Goal: Information Seeking & Learning: Learn about a topic

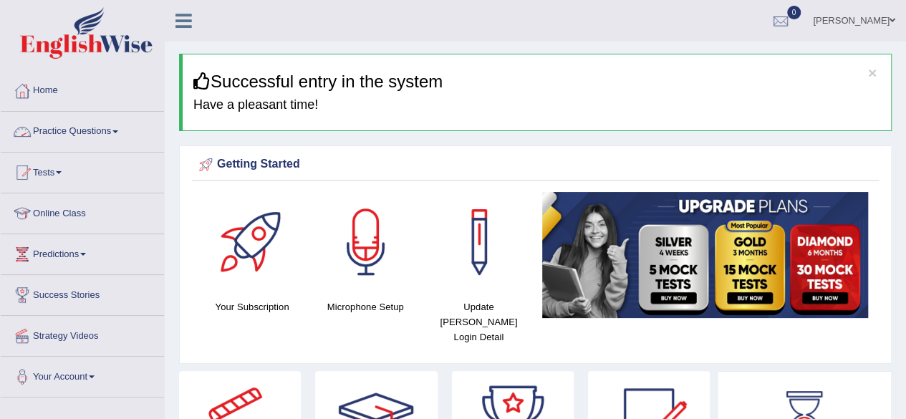
click at [112, 130] on link "Practice Questions" at bounding box center [82, 130] width 163 height 36
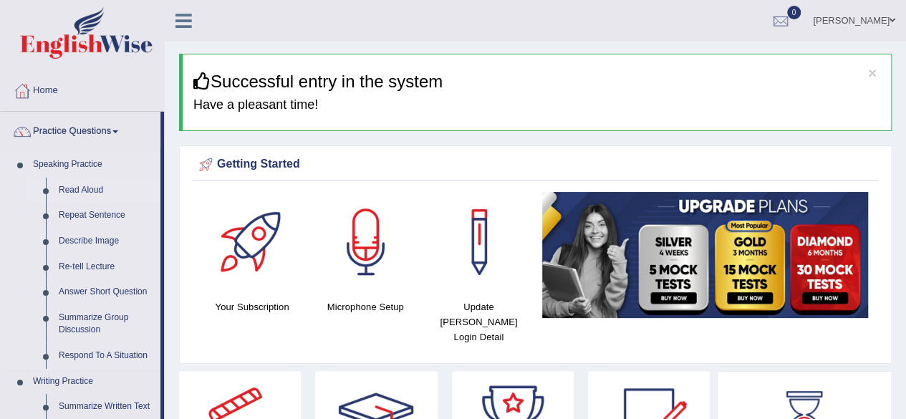
click at [91, 180] on link "Read Aloud" at bounding box center [106, 191] width 108 height 26
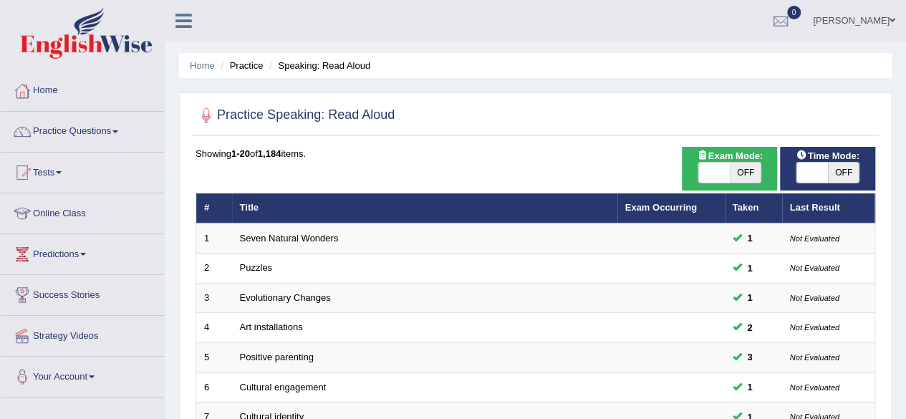
click at [831, 168] on span "OFF" at bounding box center [844, 173] width 32 height 20
checkbox input "true"
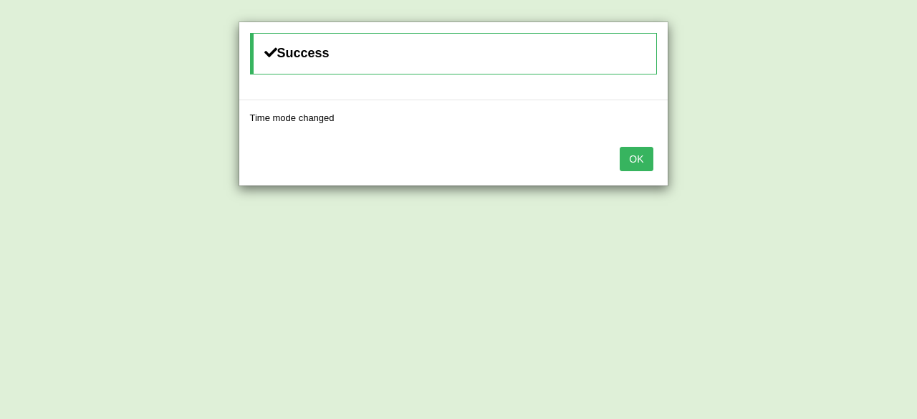
click at [634, 168] on button "OK" at bounding box center [635, 159] width 33 height 24
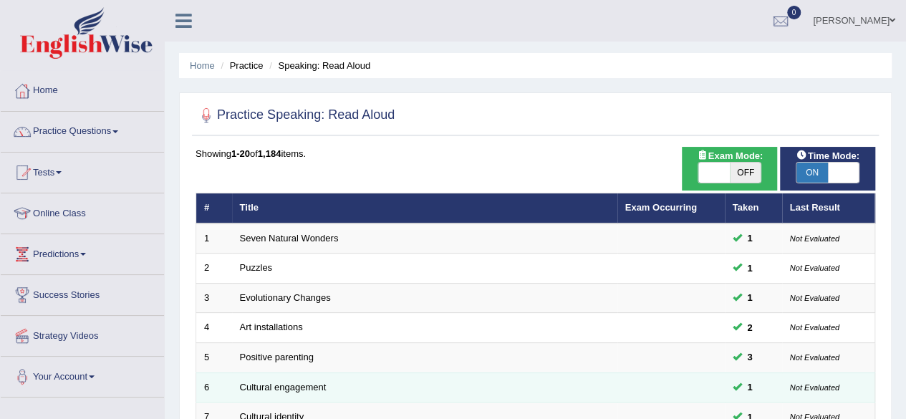
scroll to position [522, 0]
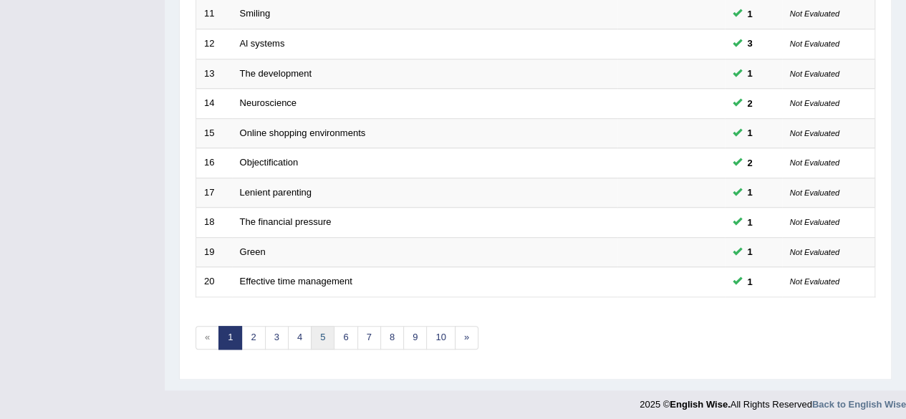
click at [323, 336] on link "5" at bounding box center [323, 338] width 24 height 24
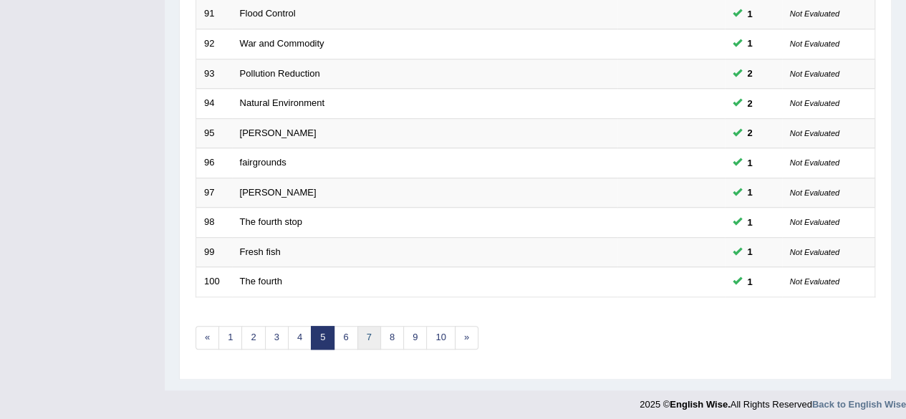
click at [358, 329] on link "7" at bounding box center [369, 338] width 24 height 24
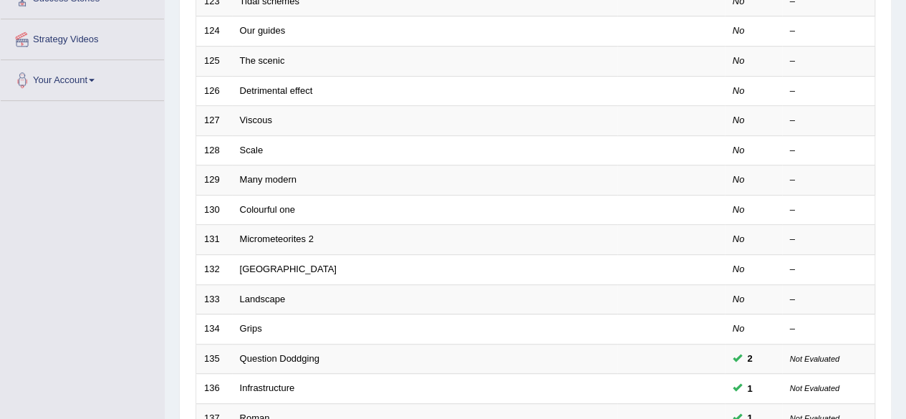
scroll to position [522, 0]
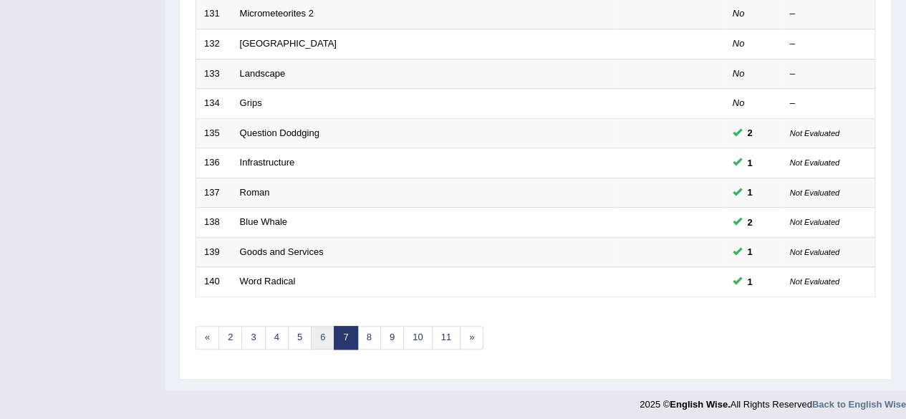
click at [311, 326] on link "6" at bounding box center [323, 338] width 24 height 24
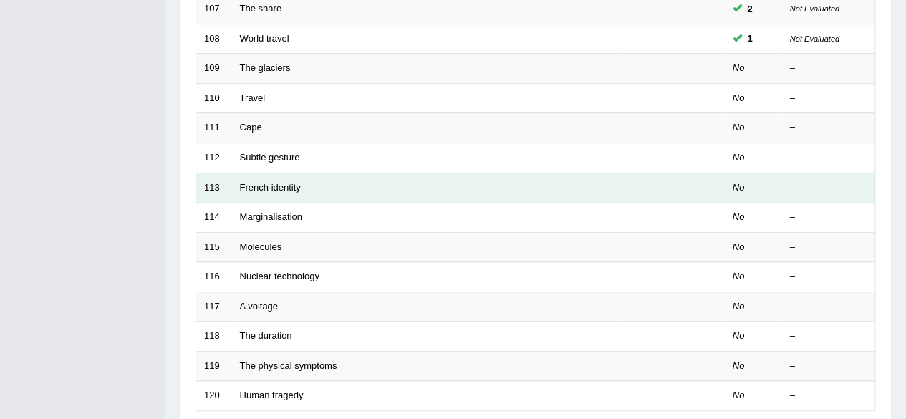
scroll to position [372, 0]
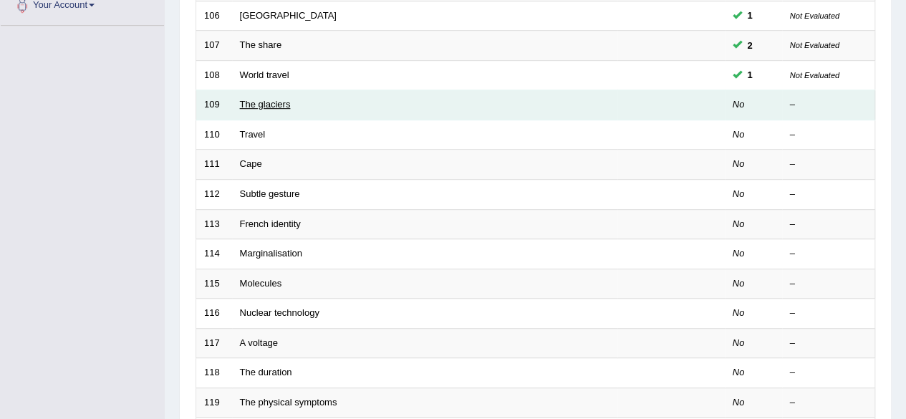
click at [275, 105] on link "The glaciers" at bounding box center [265, 104] width 51 height 11
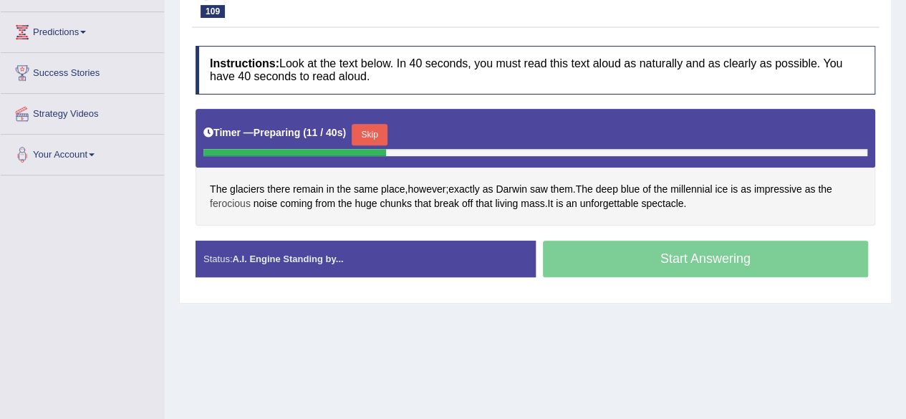
click at [217, 200] on span "ferocious" at bounding box center [230, 203] width 41 height 15
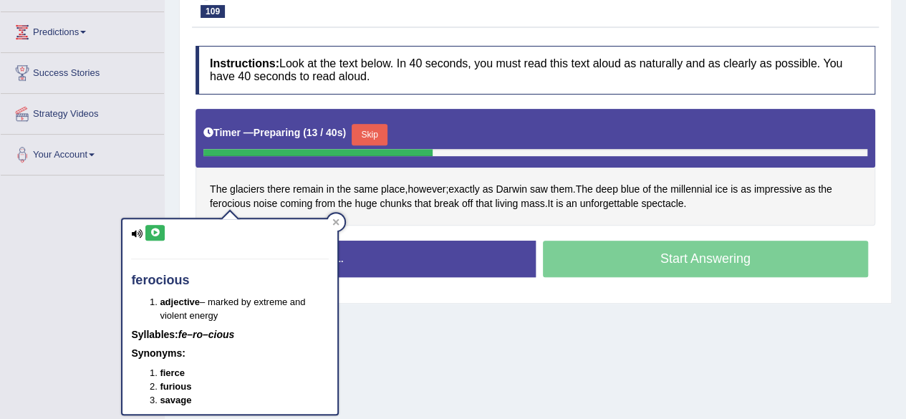
click at [148, 230] on button at bounding box center [154, 233] width 19 height 16
click at [535, 213] on div "The glaciers there remain in the same place , however ; exactly as Darwin saw t…" at bounding box center [535, 167] width 680 height 117
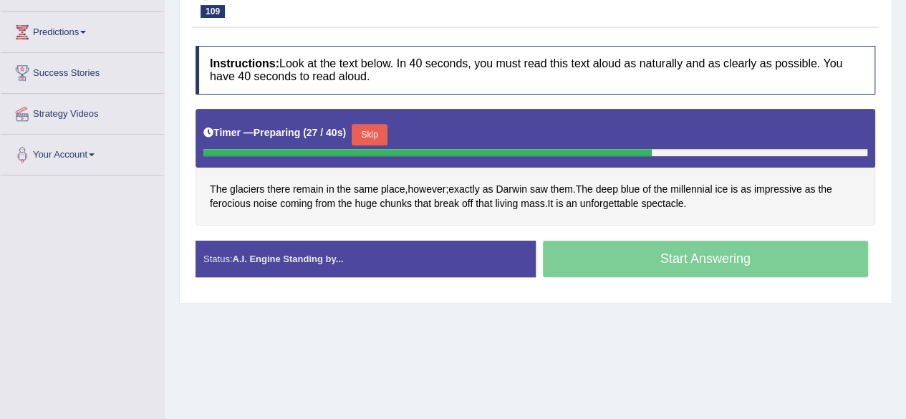
click at [380, 130] on button "Skip" at bounding box center [370, 134] width 36 height 21
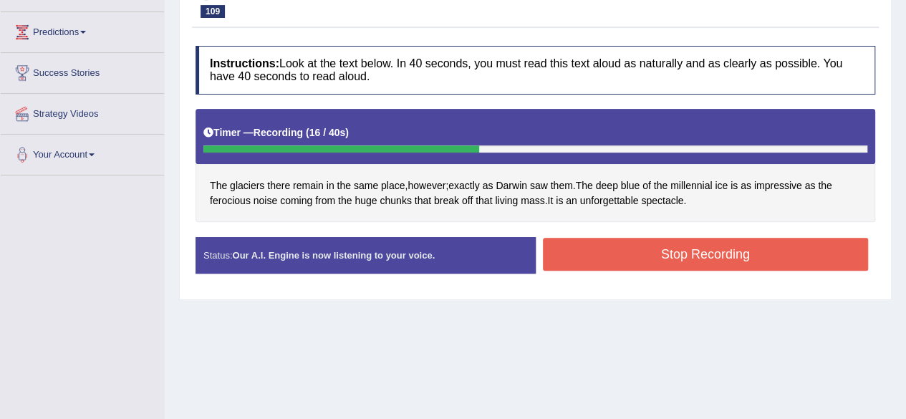
click at [601, 248] on button "Stop Recording" at bounding box center [706, 254] width 326 height 33
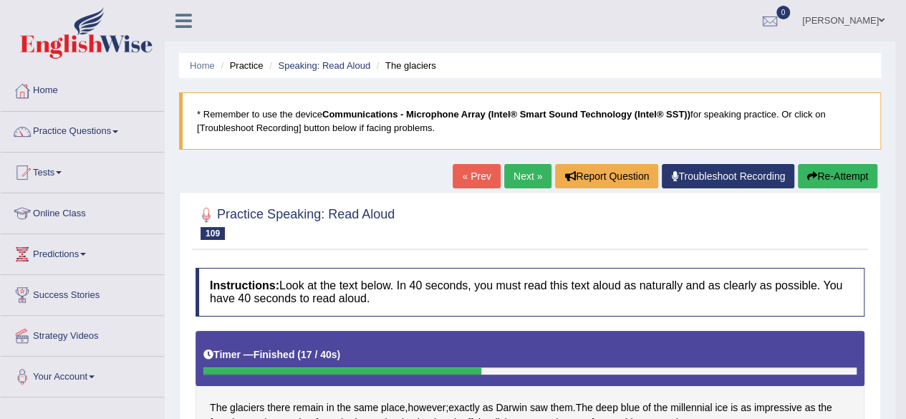
click at [531, 168] on link "Next »" at bounding box center [527, 176] width 47 height 24
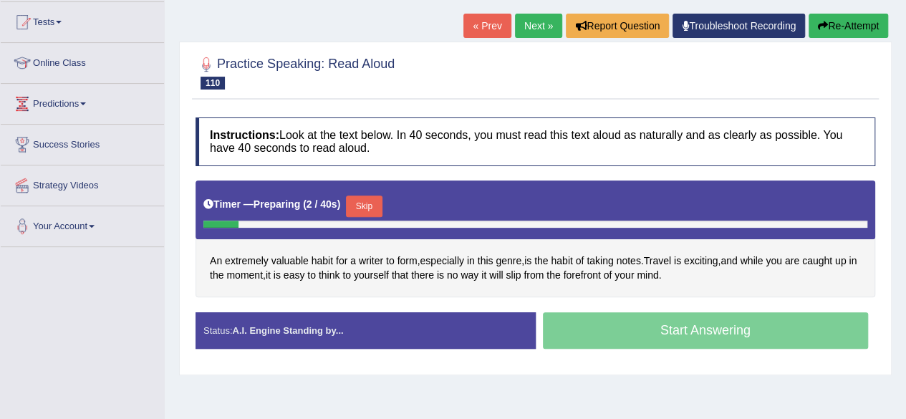
click at [371, 198] on button "Skip" at bounding box center [364, 205] width 36 height 21
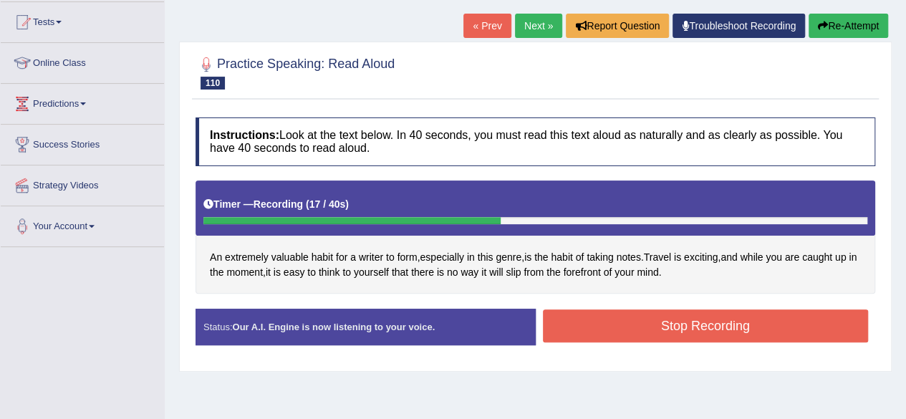
click at [639, 309] on button "Stop Recording" at bounding box center [706, 325] width 326 height 33
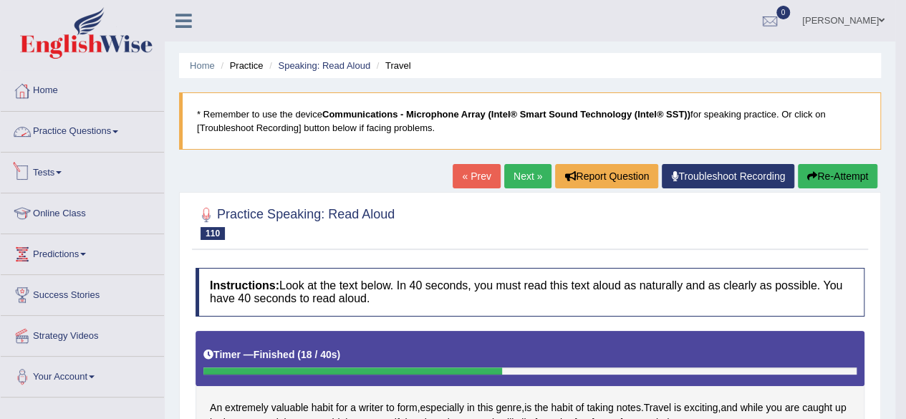
click at [82, 156] on link "Tests" at bounding box center [82, 171] width 163 height 36
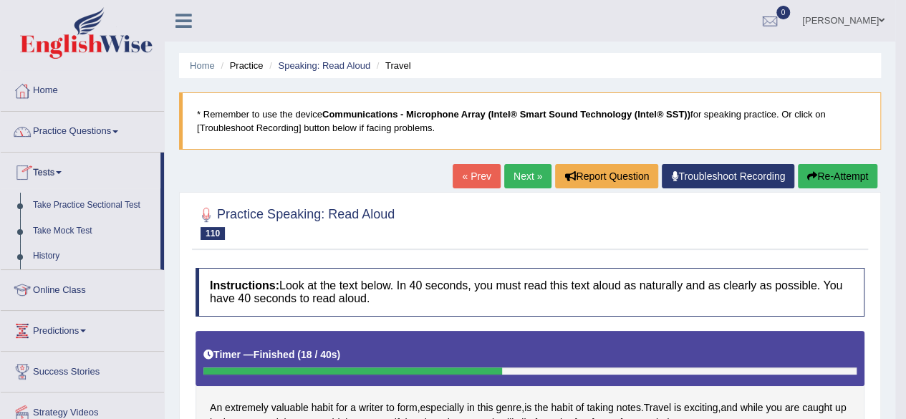
click at [90, 145] on link "Practice Questions" at bounding box center [82, 130] width 163 height 36
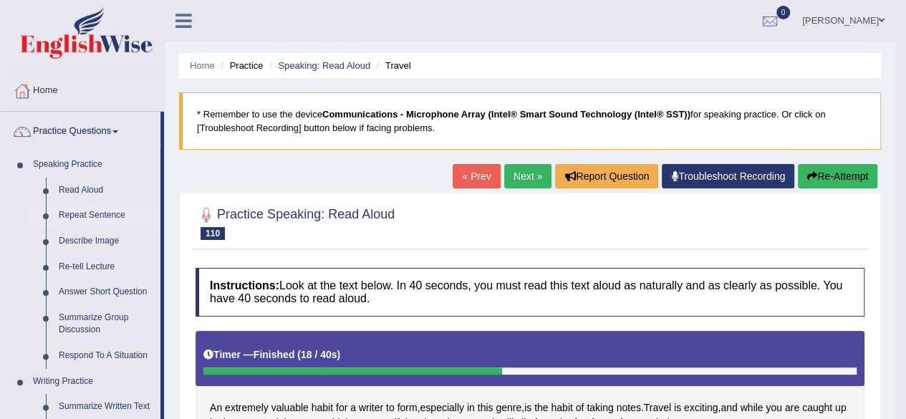
click at [87, 217] on link "Repeat Sentence" at bounding box center [106, 216] width 108 height 26
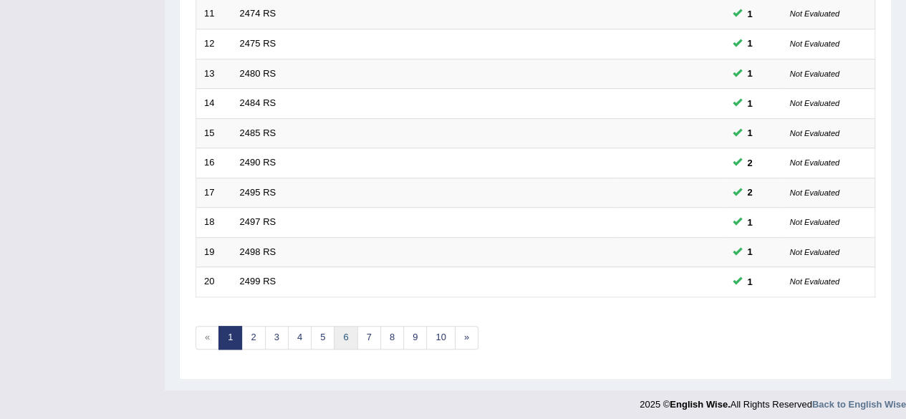
click at [338, 327] on link "6" at bounding box center [346, 338] width 24 height 24
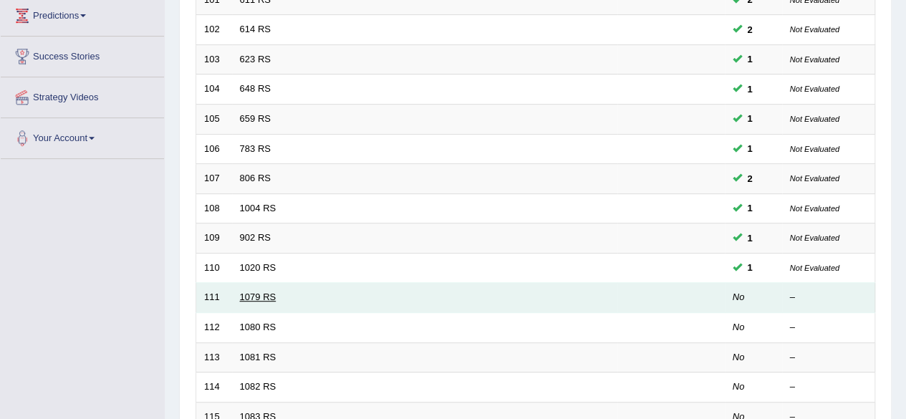
click at [246, 291] on link "1079 RS" at bounding box center [258, 296] width 37 height 11
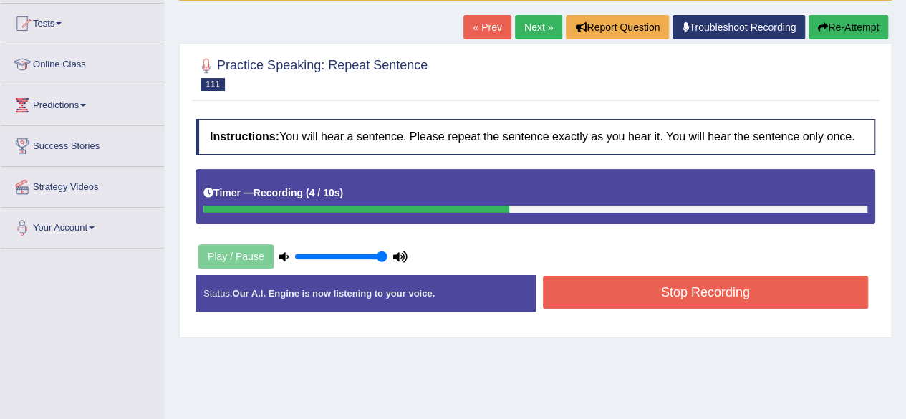
click at [619, 291] on button "Stop Recording" at bounding box center [706, 292] width 326 height 33
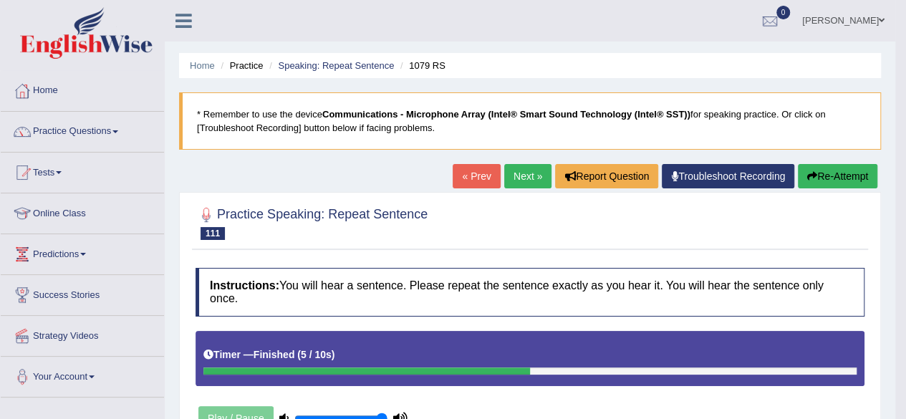
click at [543, 178] on link "Next »" at bounding box center [527, 176] width 47 height 24
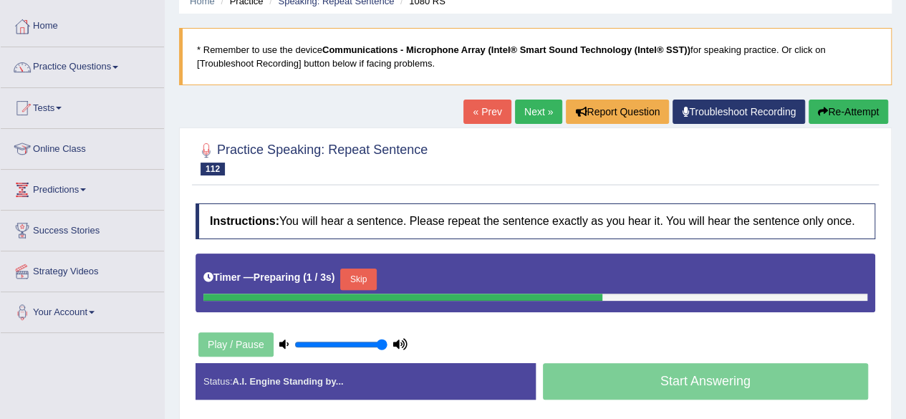
scroll to position [62, 0]
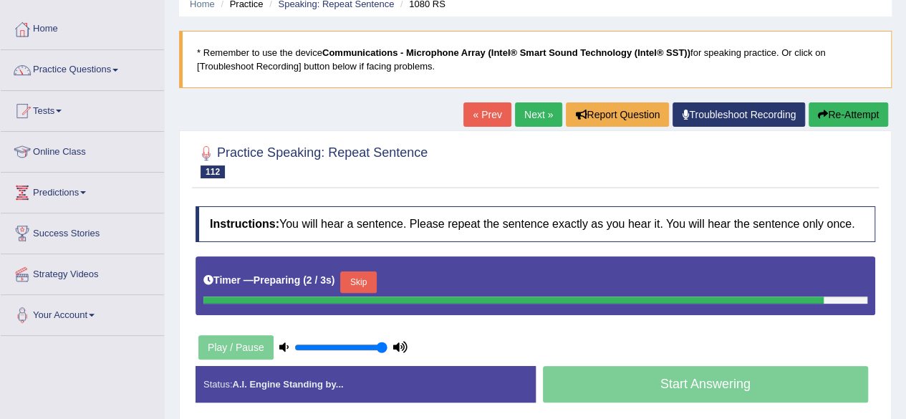
click at [365, 276] on div "Timer — Preparing ( 2 / 3s ) Skip" at bounding box center [535, 282] width 664 height 29
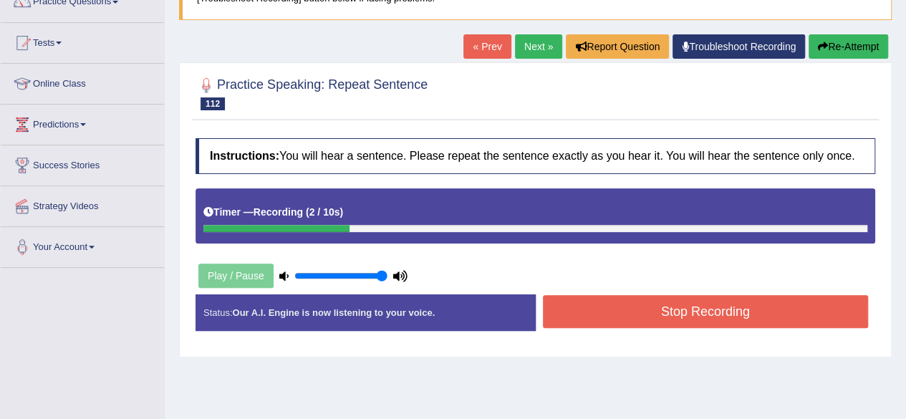
scroll to position [131, 0]
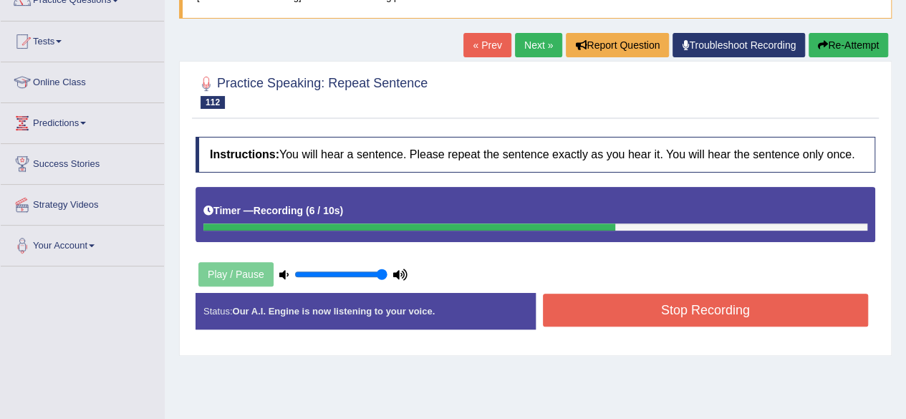
click at [581, 306] on button "Stop Recording" at bounding box center [706, 310] width 326 height 33
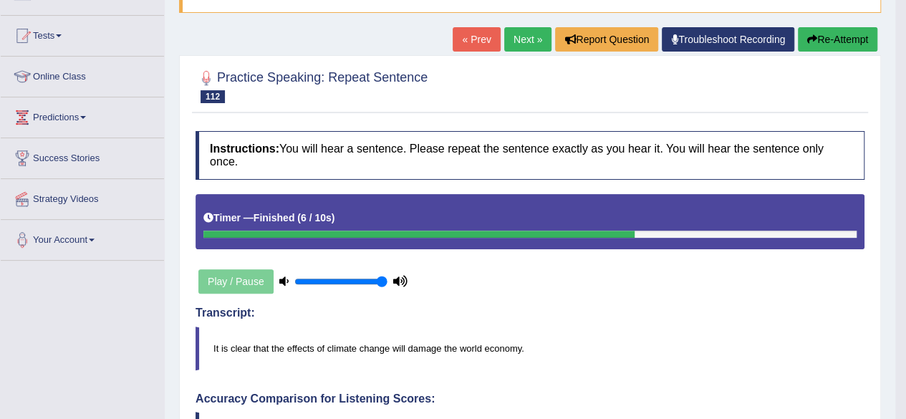
scroll to position [0, 0]
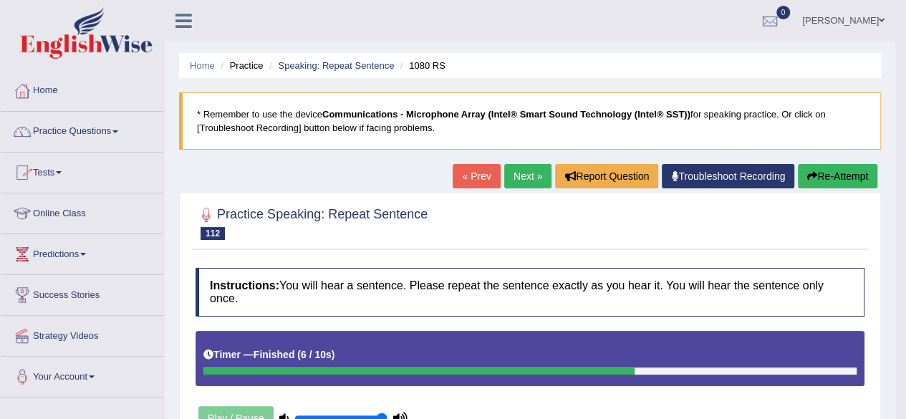
click at [89, 141] on link "Practice Questions" at bounding box center [82, 130] width 163 height 36
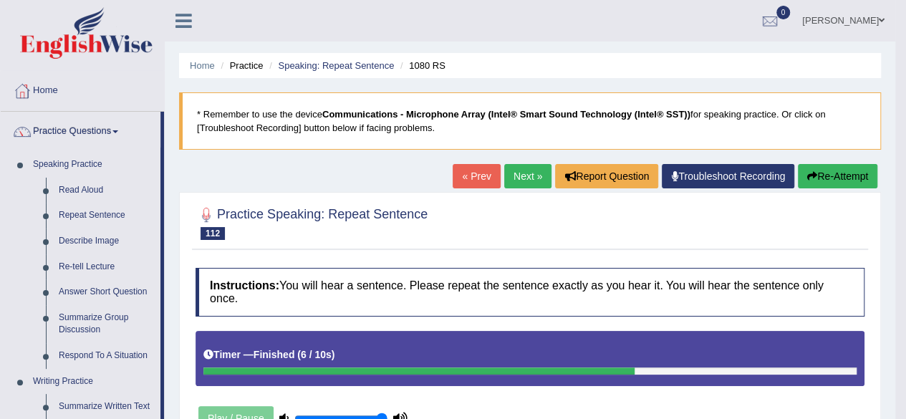
click at [603, 300] on h4 "Instructions: You will hear a sentence. Please repeat the sentence exactly as y…" at bounding box center [529, 292] width 669 height 48
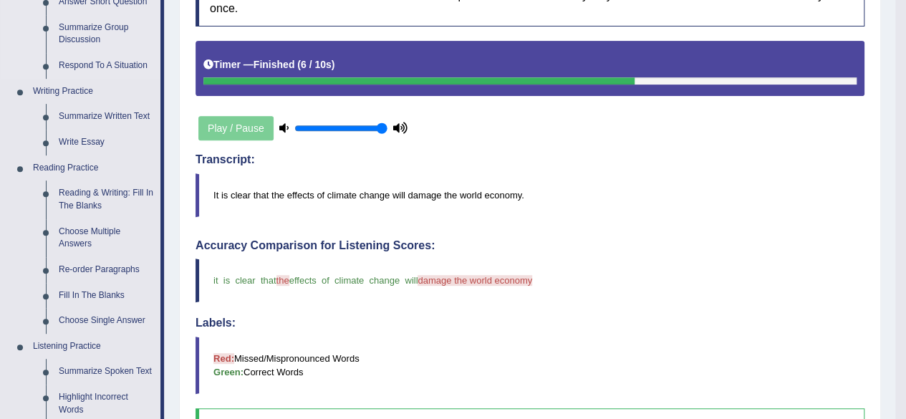
scroll to position [291, 0]
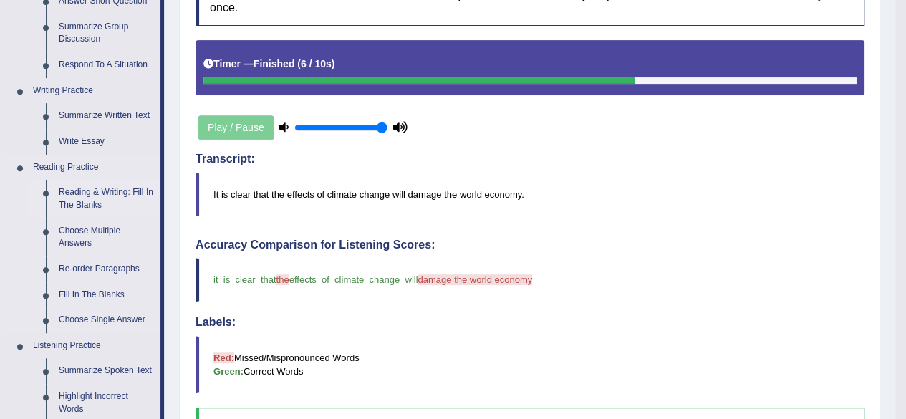
click at [100, 198] on link "Reading & Writing: Fill In The Blanks" at bounding box center [106, 199] width 108 height 38
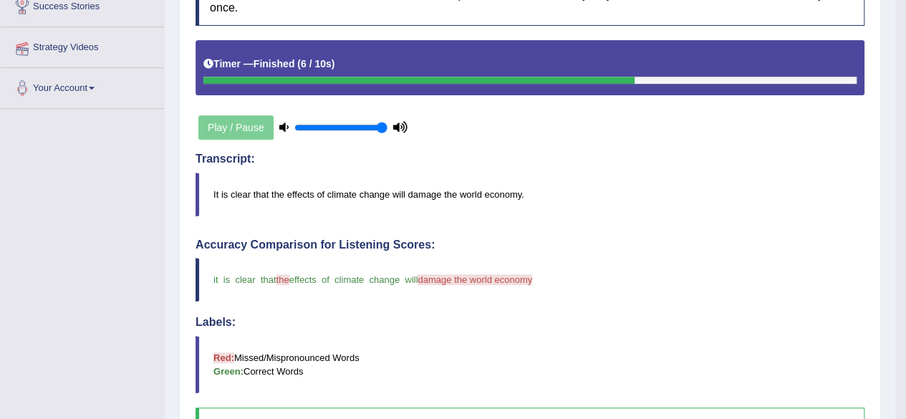
scroll to position [298, 0]
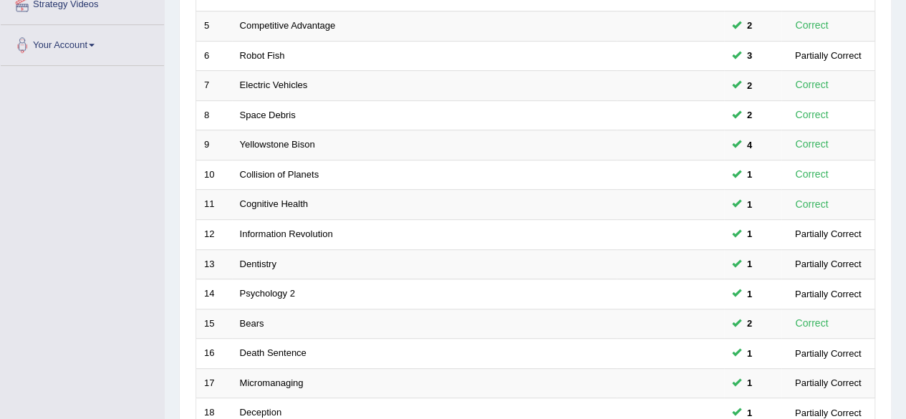
scroll to position [522, 0]
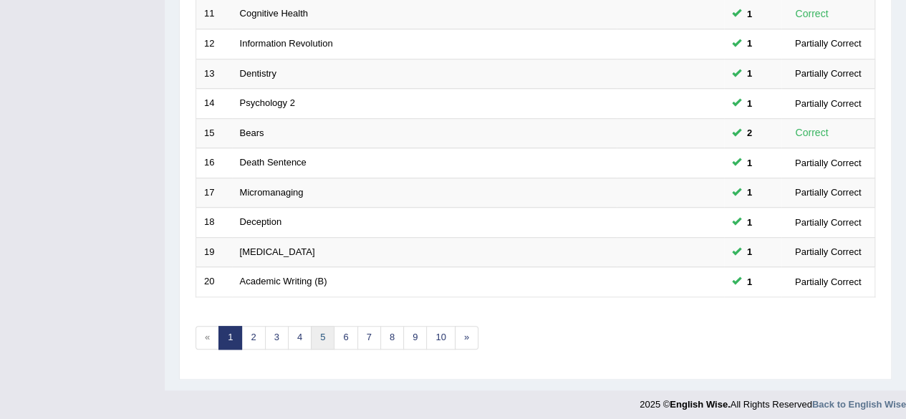
click at [324, 326] on link "5" at bounding box center [323, 338] width 24 height 24
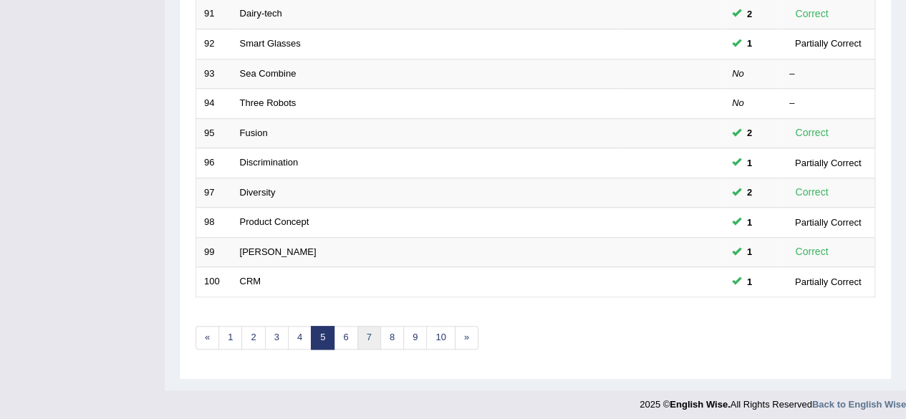
click at [359, 329] on link "7" at bounding box center [369, 338] width 24 height 24
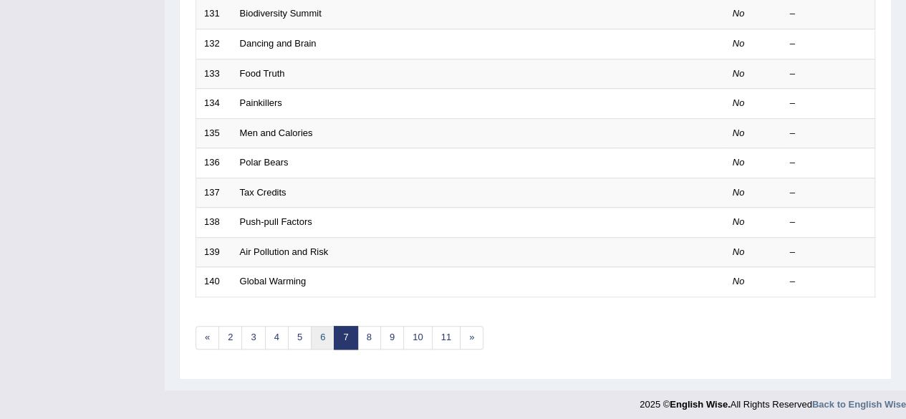
click at [311, 331] on link "6" at bounding box center [323, 338] width 24 height 24
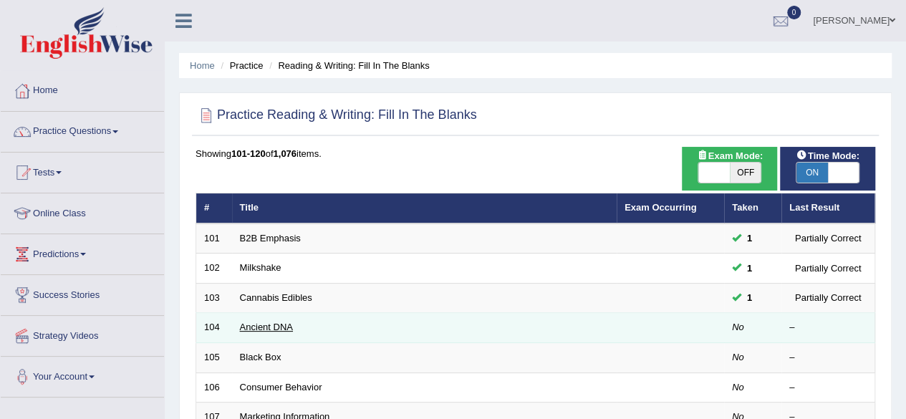
click at [264, 322] on link "Ancient DNA" at bounding box center [266, 327] width 53 height 11
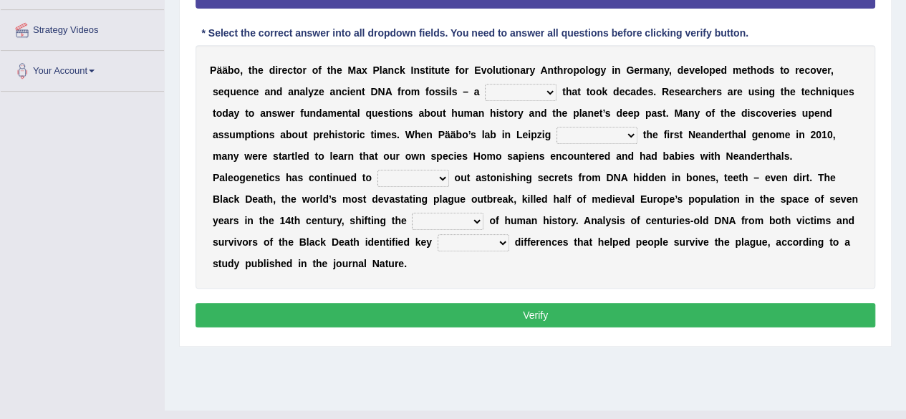
scroll to position [208, 0]
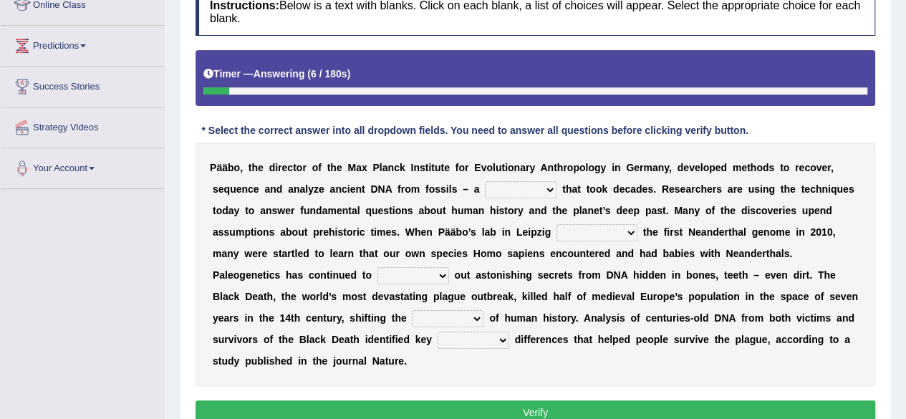
click at [531, 191] on select "feast feat feature faint" at bounding box center [521, 189] width 72 height 17
select select "feature"
click at [485, 181] on select "feast feat feature faint" at bounding box center [521, 189] width 72 height 17
click at [600, 234] on select "sympathized sequenced disturbed regulated" at bounding box center [596, 232] width 81 height 17
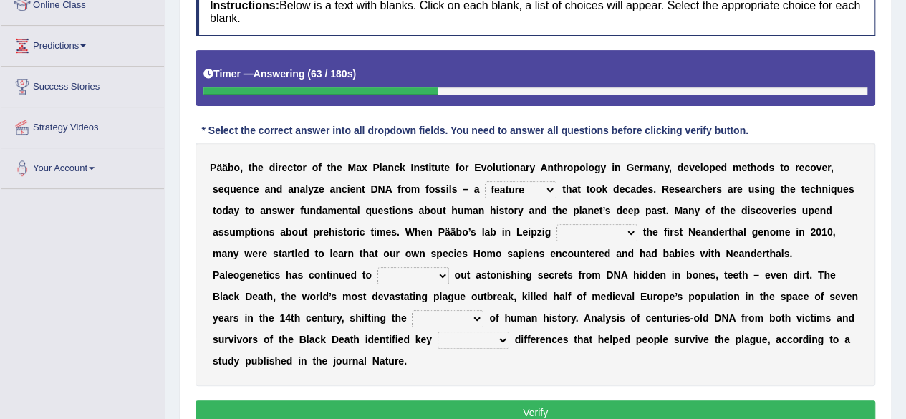
select select "sequenced"
click at [556, 224] on select "sympathized sequenced disturbed regulated" at bounding box center [596, 232] width 81 height 17
click at [411, 278] on select "lease tease grease release" at bounding box center [413, 275] width 72 height 17
select select "release"
click at [377, 267] on select "lease tease grease release" at bounding box center [413, 275] width 72 height 17
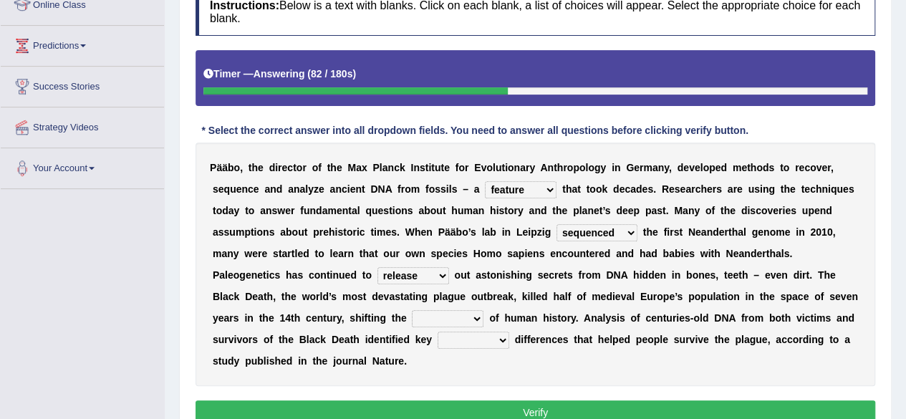
click at [435, 312] on select "geek course contour discourse" at bounding box center [448, 318] width 72 height 17
select select "discourse"
click at [412, 310] on select "geek course contour discourse" at bounding box center [448, 318] width 72 height 17
click at [476, 336] on select "physical social genetic mental" at bounding box center [474, 340] width 72 height 17
select select "genetic"
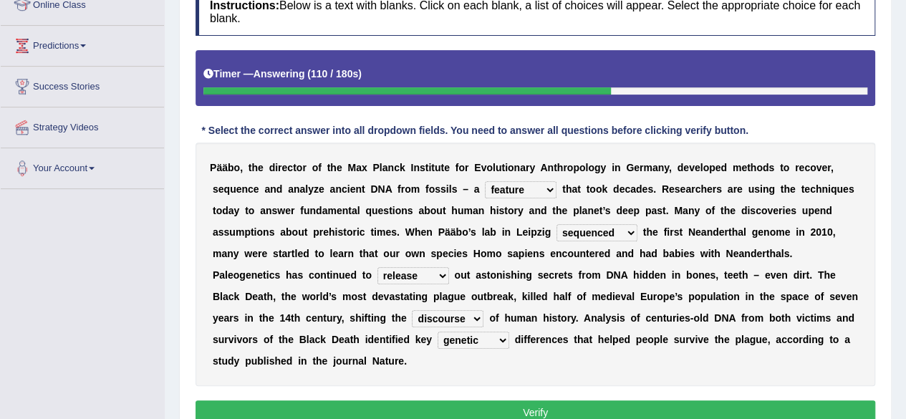
click at [438, 332] on select "physical social genetic mental" at bounding box center [474, 340] width 72 height 17
click at [442, 406] on button "Verify" at bounding box center [535, 412] width 680 height 24
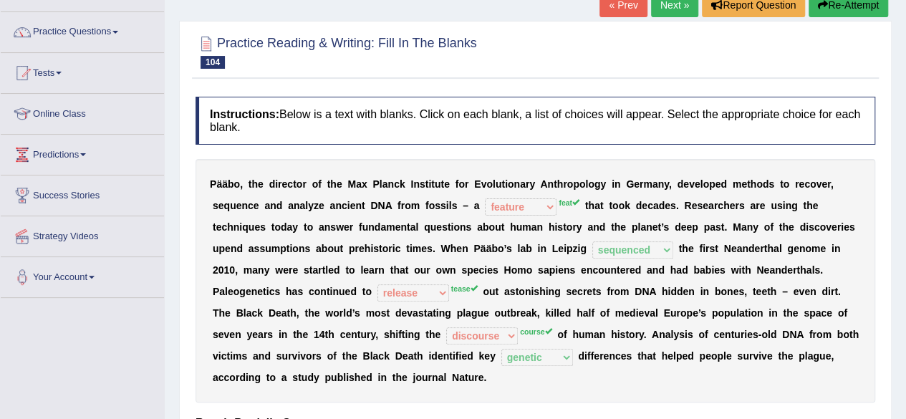
scroll to position [0, 0]
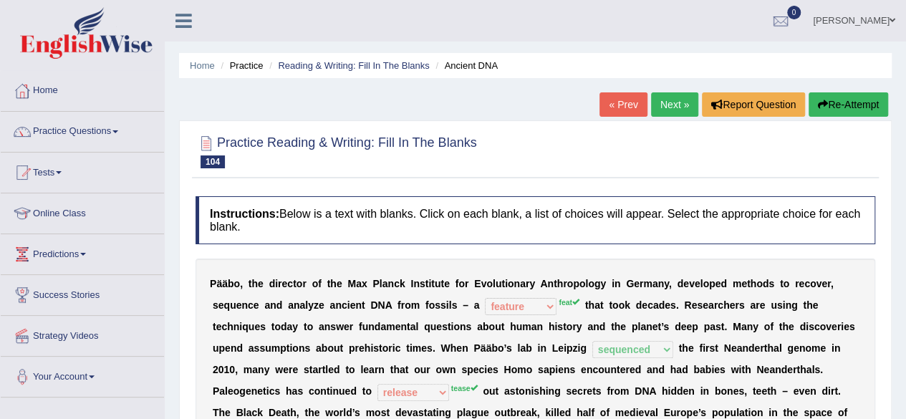
click at [660, 107] on link "Next »" at bounding box center [674, 104] width 47 height 24
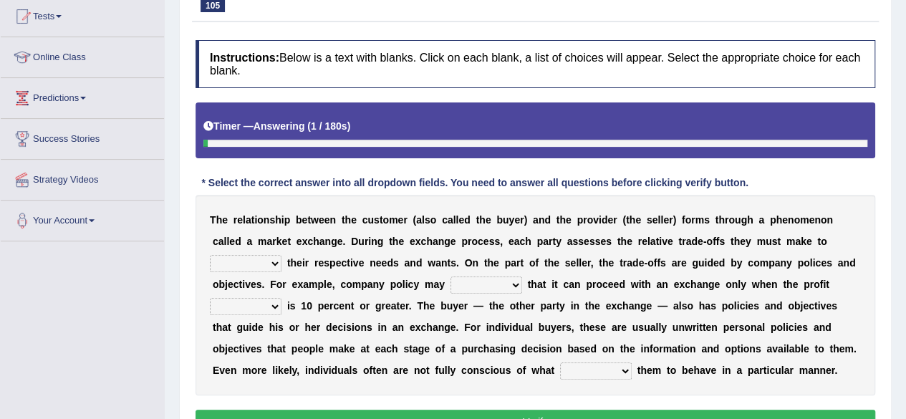
scroll to position [160, 0]
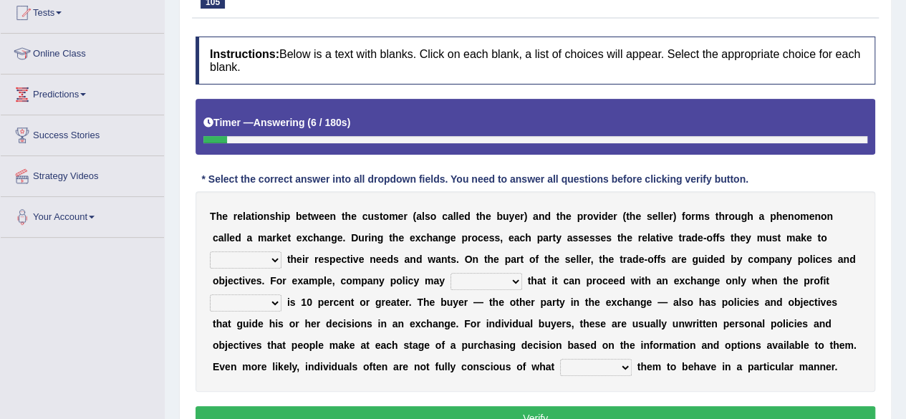
click at [243, 261] on select "classify satisfy intensify clarify" at bounding box center [246, 259] width 72 height 17
select select "satisfy"
click at [210, 251] on select "classify satisfy intensify clarify" at bounding box center [246, 259] width 72 height 17
click at [488, 280] on select "rotate deliberate dilate dictate" at bounding box center [486, 281] width 72 height 17
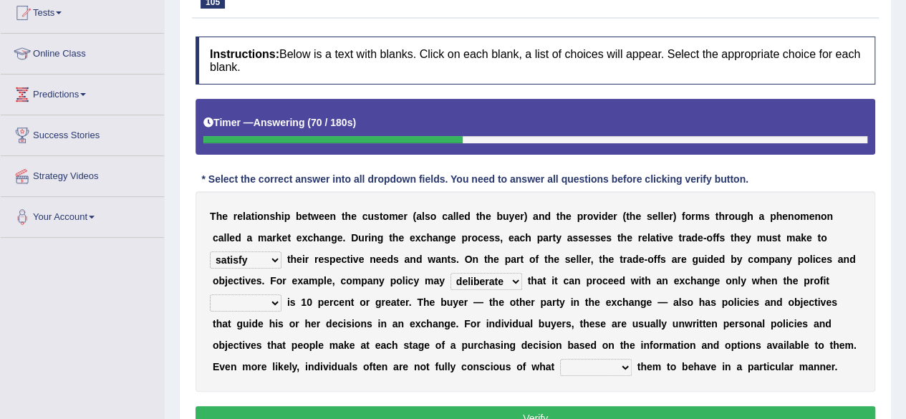
click at [450, 273] on select "rotate deliberate dilate dictate" at bounding box center [486, 281] width 72 height 17
click at [485, 276] on select "rotate deliberate dilate dictate" at bounding box center [486, 281] width 72 height 17
select select "rotate"
click at [450, 273] on select "rotate deliberate dilate dictate" at bounding box center [486, 281] width 72 height 17
click at [266, 300] on select "origin pidgin margin bulletin" at bounding box center [246, 302] width 72 height 17
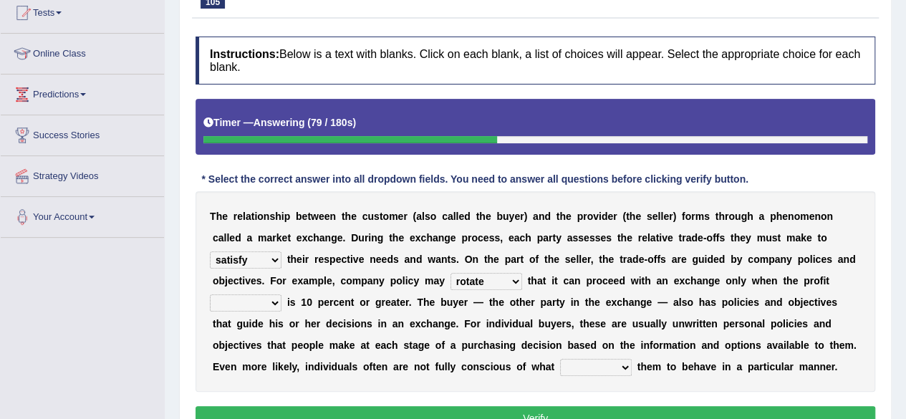
select select "margin"
click at [210, 294] on select "origin pidgin margin bulletin" at bounding box center [246, 302] width 72 height 17
click at [560, 371] on select "attempts exempts prompts levers" at bounding box center [596, 367] width 72 height 17
select select "prompts"
click at [560, 359] on select "attempts exempts prompts levers" at bounding box center [596, 367] width 72 height 17
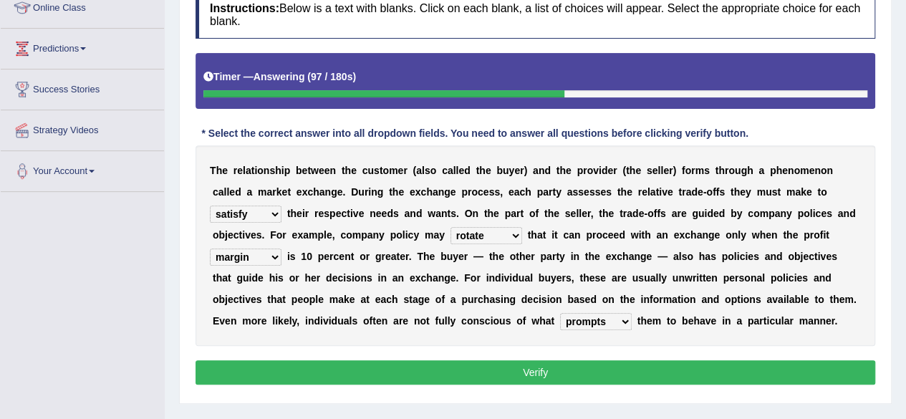
scroll to position [207, 0]
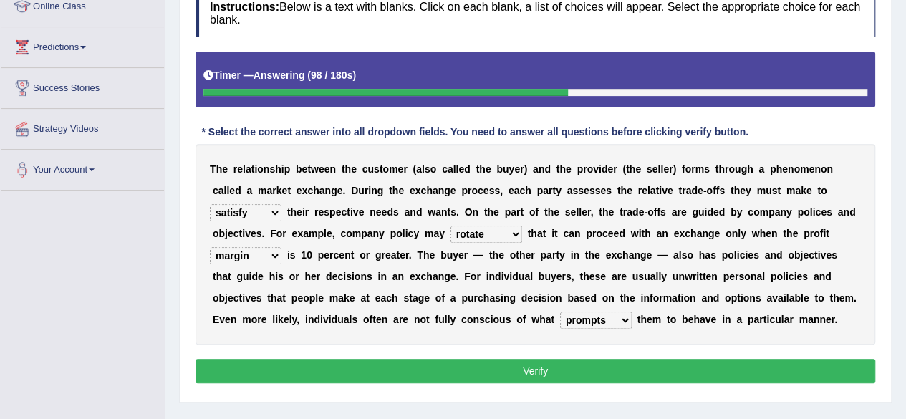
click at [522, 363] on button "Verify" at bounding box center [535, 371] width 680 height 24
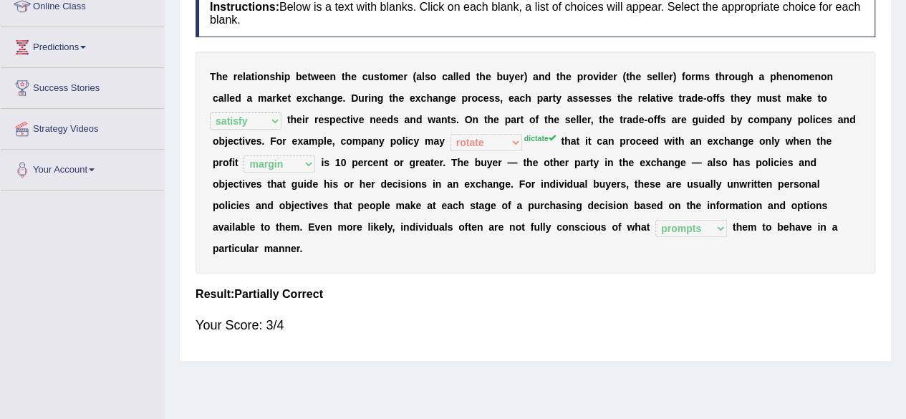
scroll to position [0, 0]
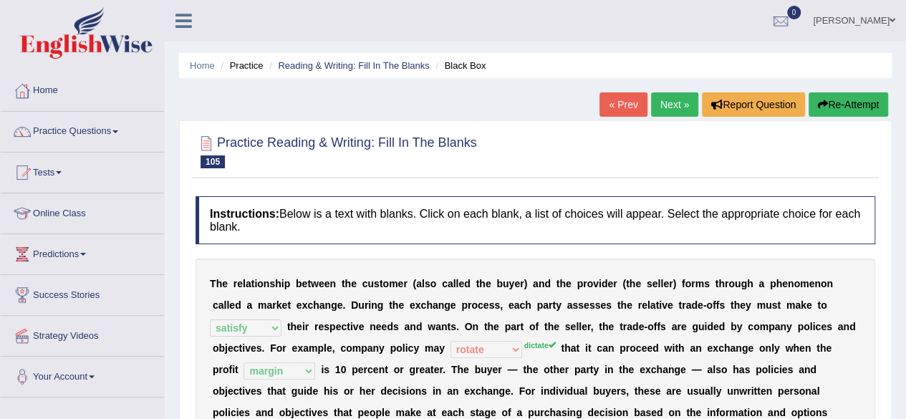
click at [657, 100] on link "Next »" at bounding box center [674, 104] width 47 height 24
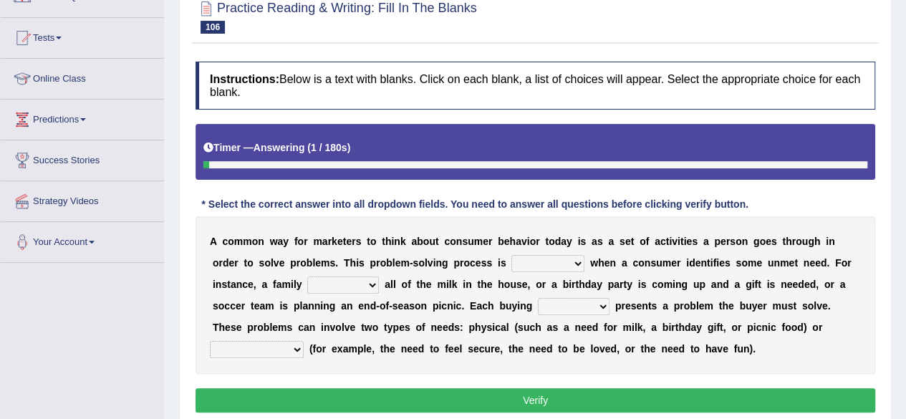
scroll to position [130, 0]
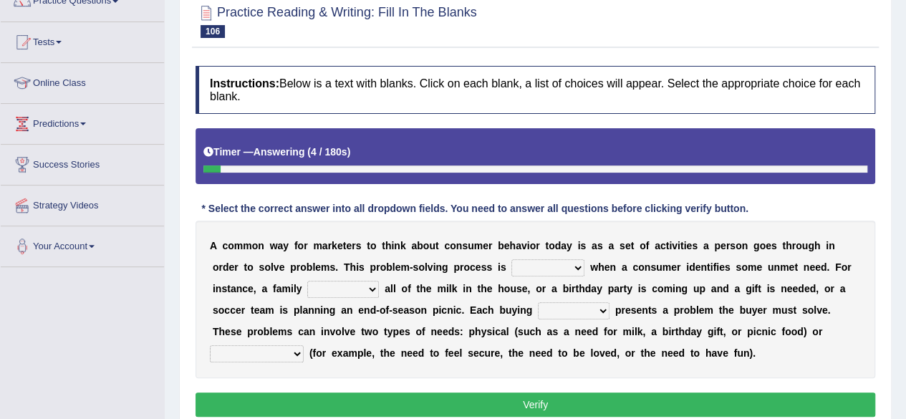
click at [536, 267] on select "staggered swaggered sniggered triggered" at bounding box center [547, 267] width 73 height 17
select select "staggered"
click at [511, 259] on select "staggered swaggered sniggered triggered" at bounding box center [547, 267] width 73 height 17
click at [332, 289] on select "presumes donates consumes sells" at bounding box center [343, 289] width 72 height 17
select select "consumes"
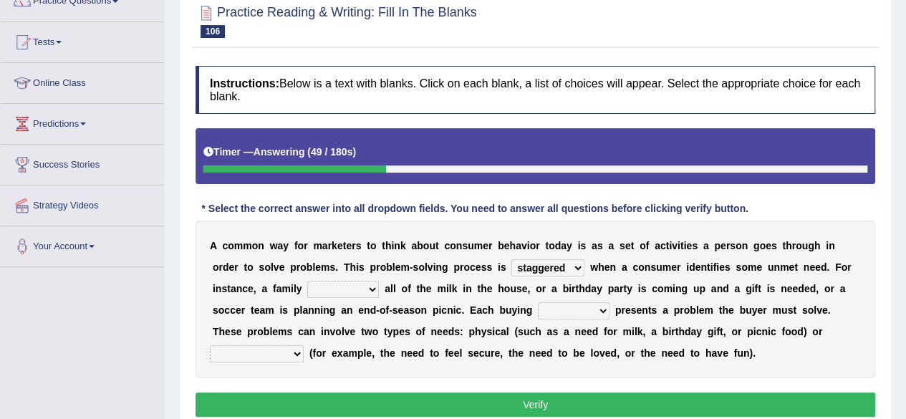
click at [307, 281] on select "presumes donates consumes sells" at bounding box center [343, 289] width 72 height 17
click at [596, 306] on select "aspiration ratio scenario trio" at bounding box center [574, 310] width 72 height 17
select select "scenario"
click at [538, 302] on select "aspiration ratio scenario trio" at bounding box center [574, 310] width 72 height 17
click at [261, 347] on select "biological pharmaceutical technological psychological" at bounding box center [257, 353] width 94 height 17
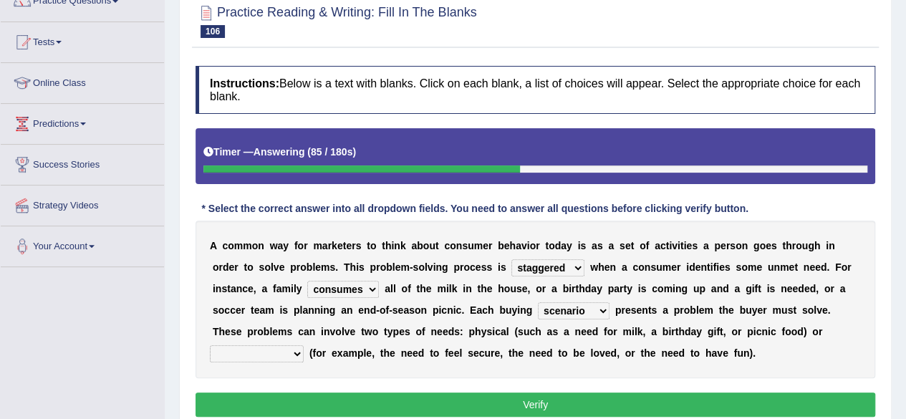
select select "psychological"
click at [210, 345] on select "biological pharmaceutical technological psychological" at bounding box center [257, 353] width 94 height 17
click at [344, 285] on select "presumes donates consumes sells" at bounding box center [343, 289] width 72 height 17
click at [400, 393] on button "Verify" at bounding box center [535, 404] width 680 height 24
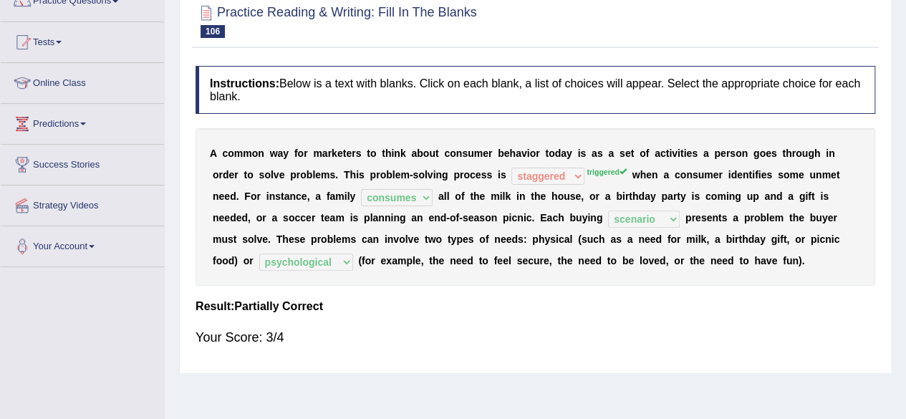
scroll to position [0, 0]
